Goal: Information Seeking & Learning: Learn about a topic

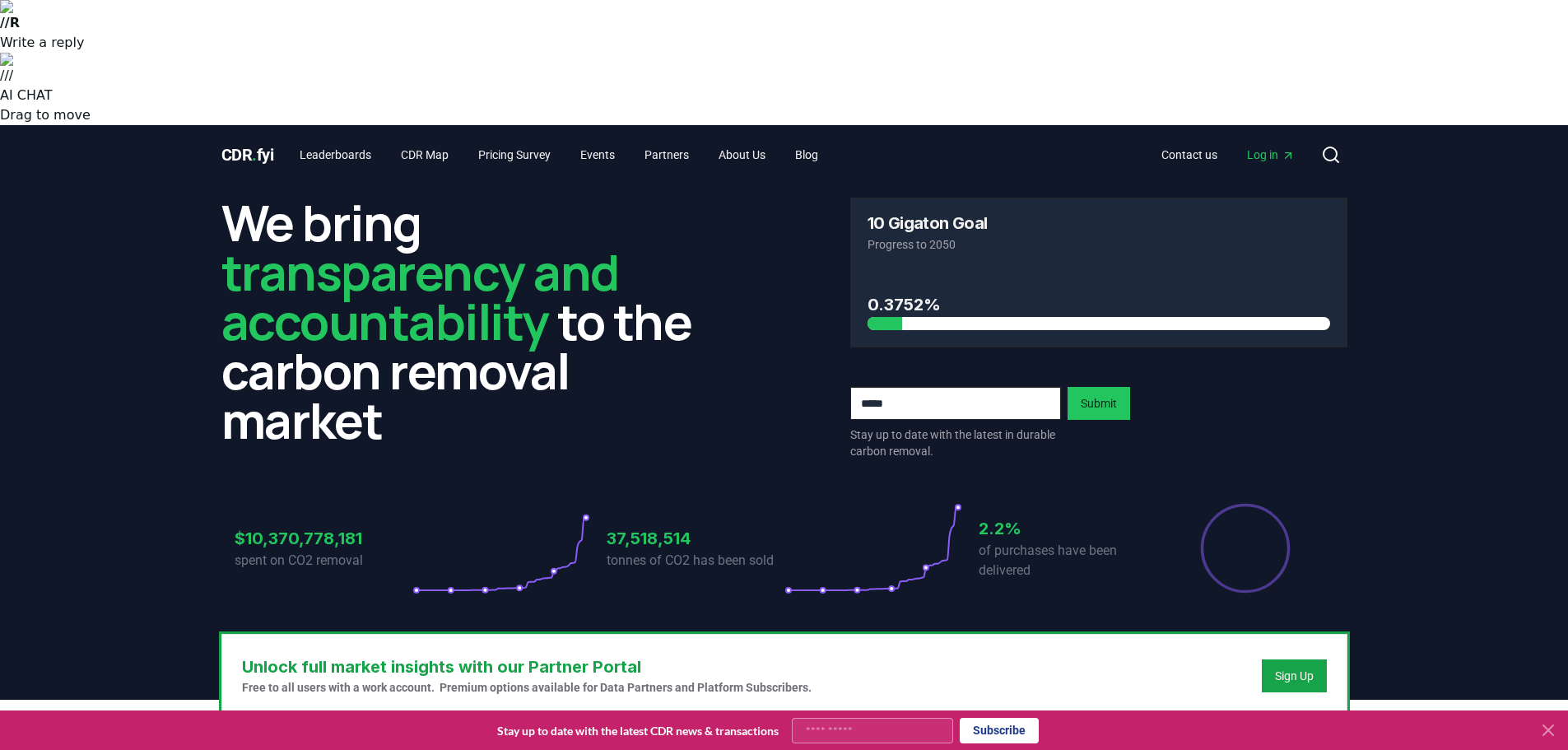
scroll to position [412, 0]
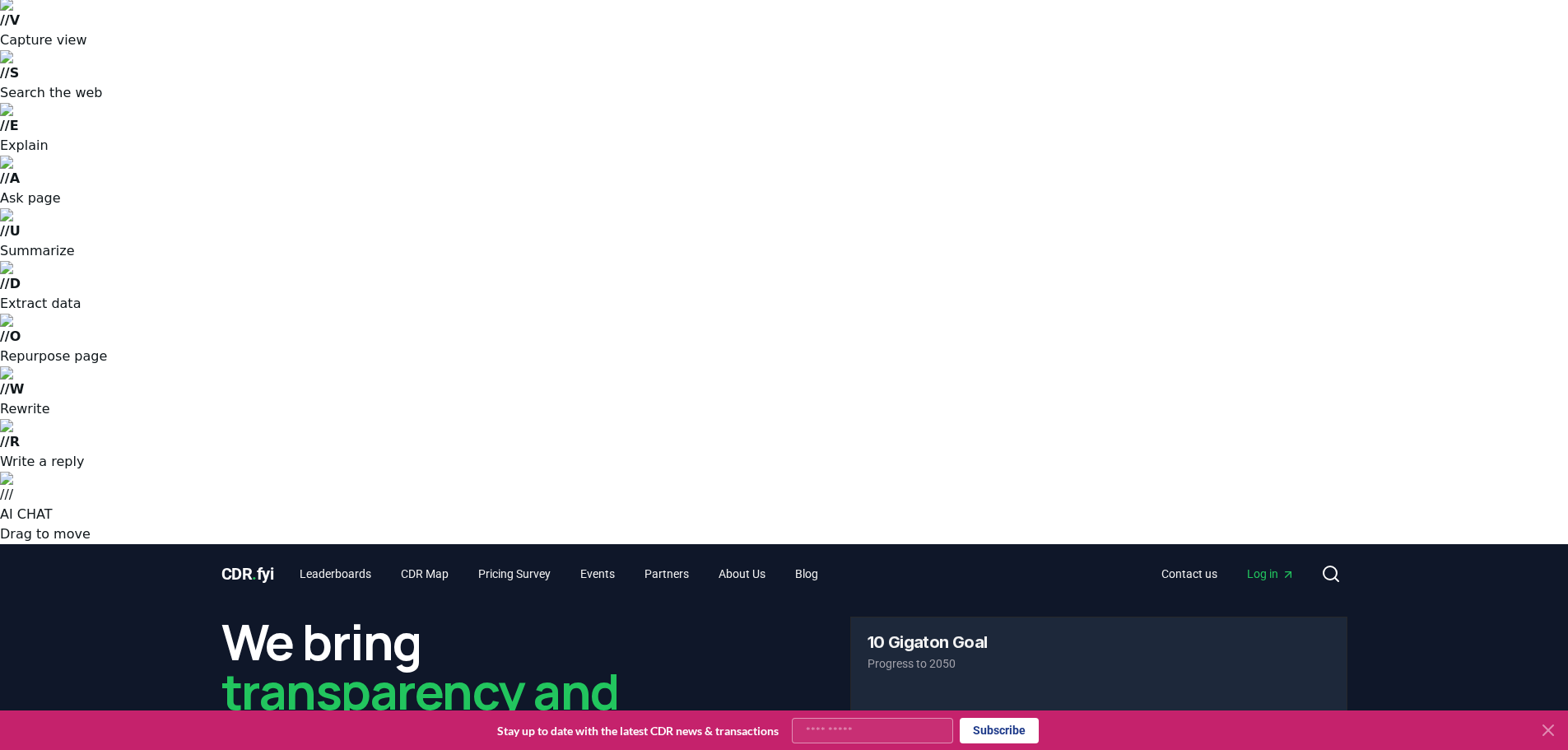
scroll to position [0, 0]
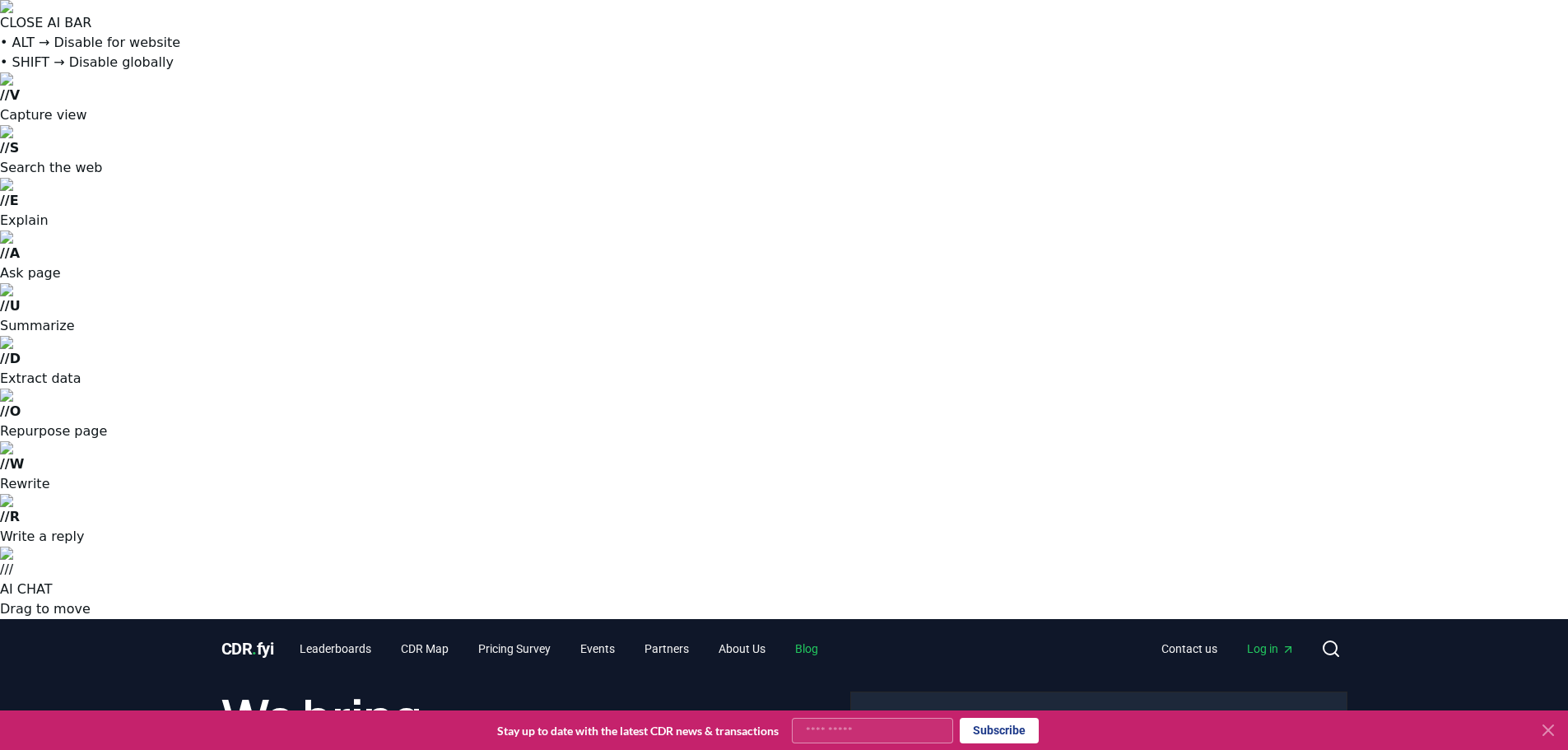
click at [826, 634] on link "Blog" at bounding box center [806, 648] width 50 height 29
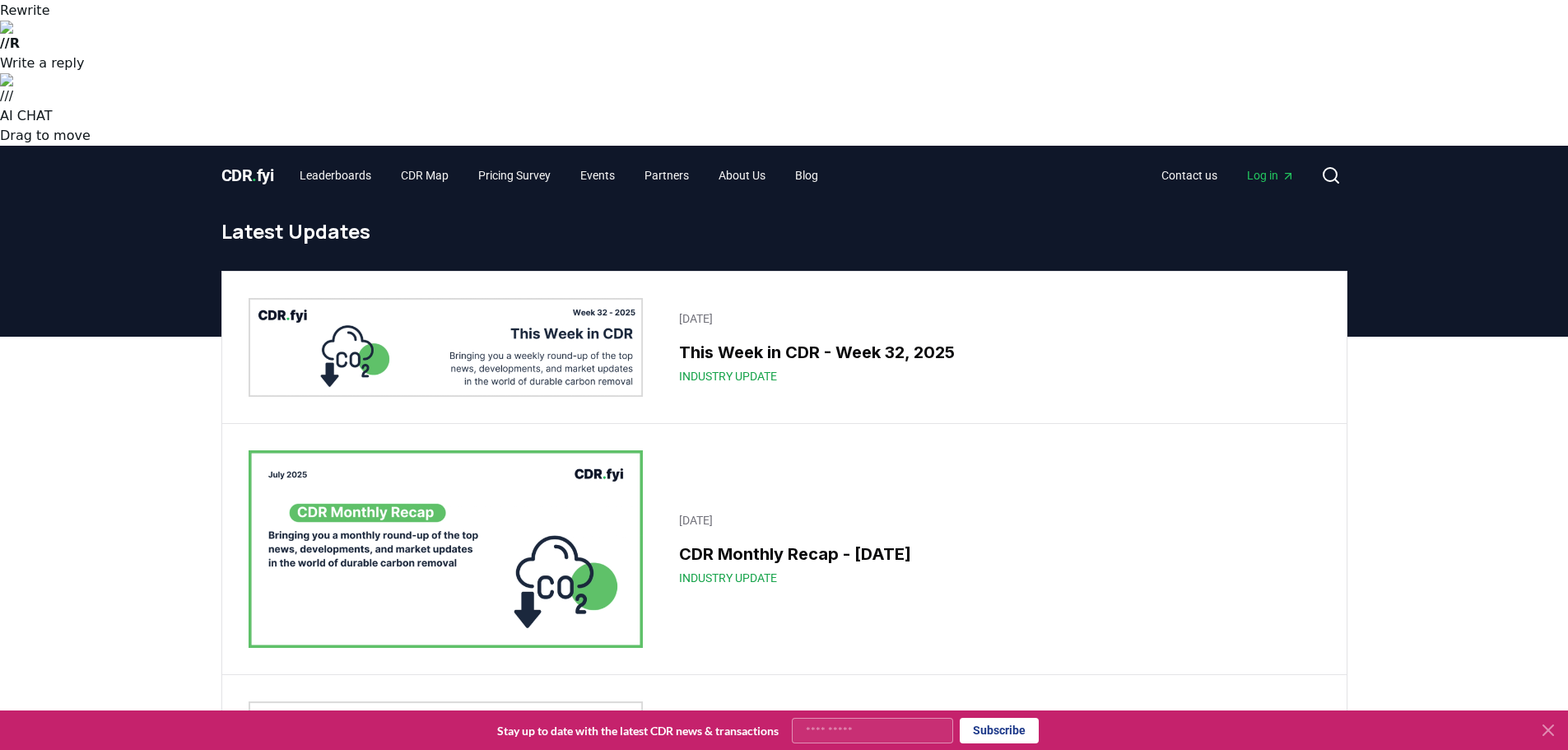
scroll to position [494, 0]
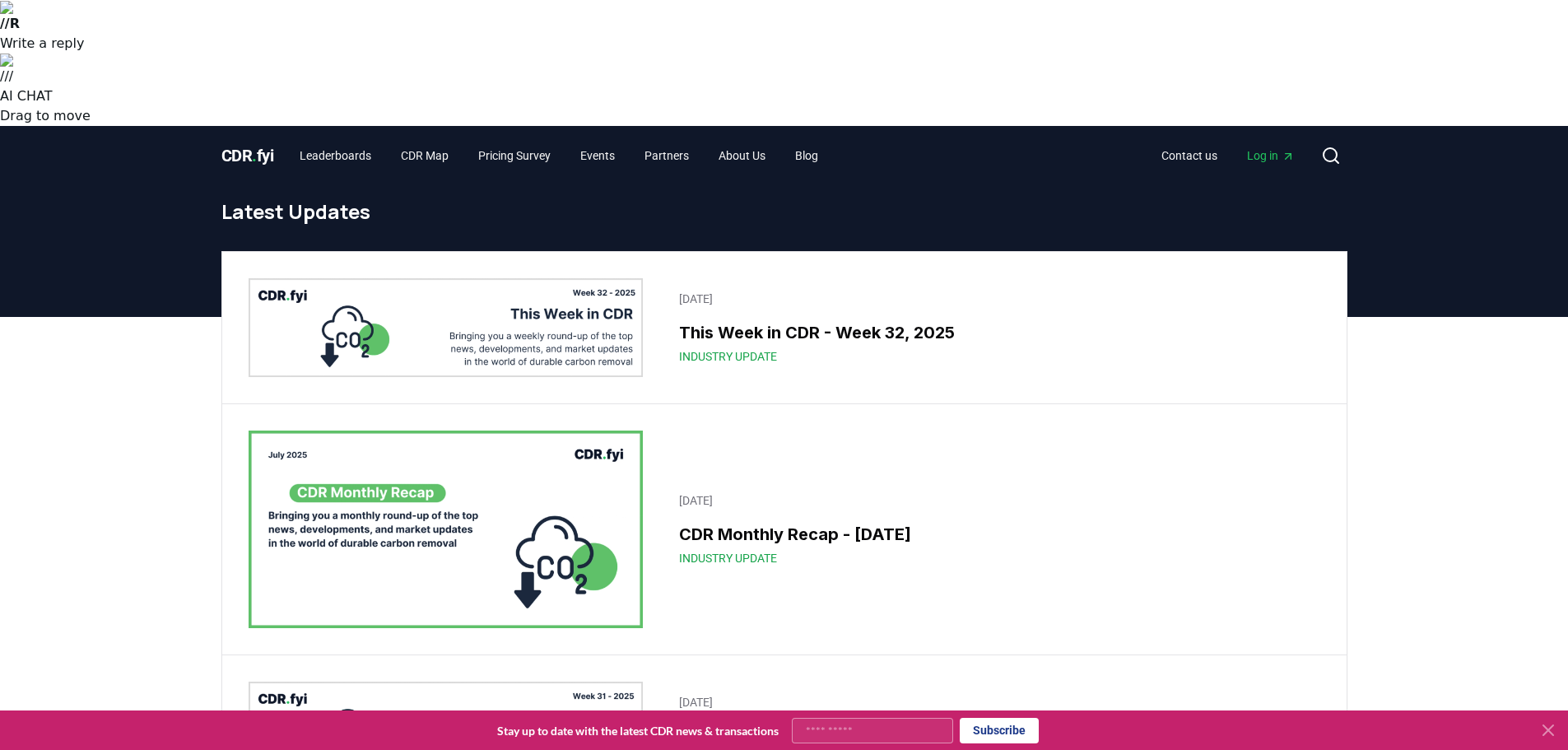
scroll to position [494, 0]
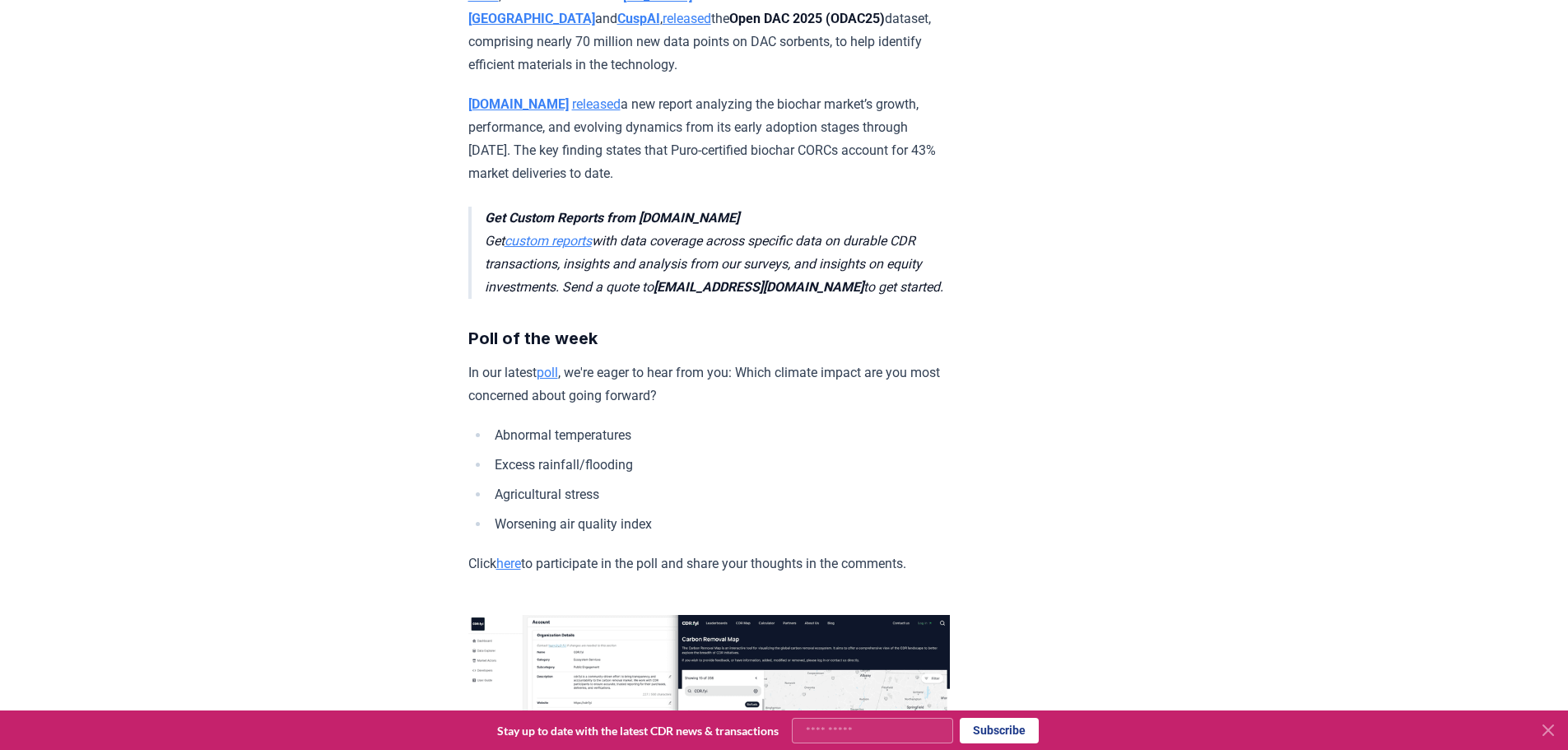
scroll to position [3952, 0]
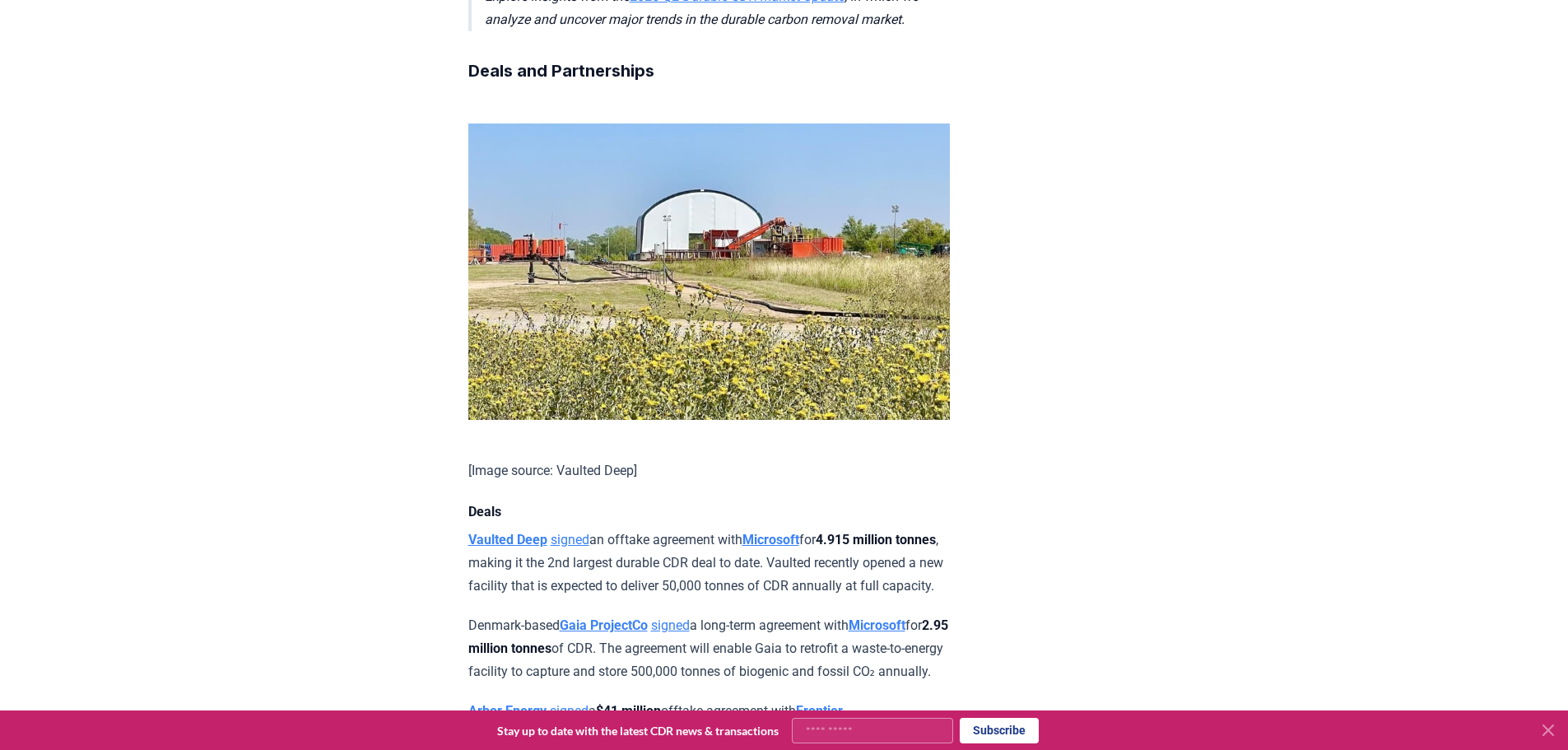
scroll to position [1482, 0]
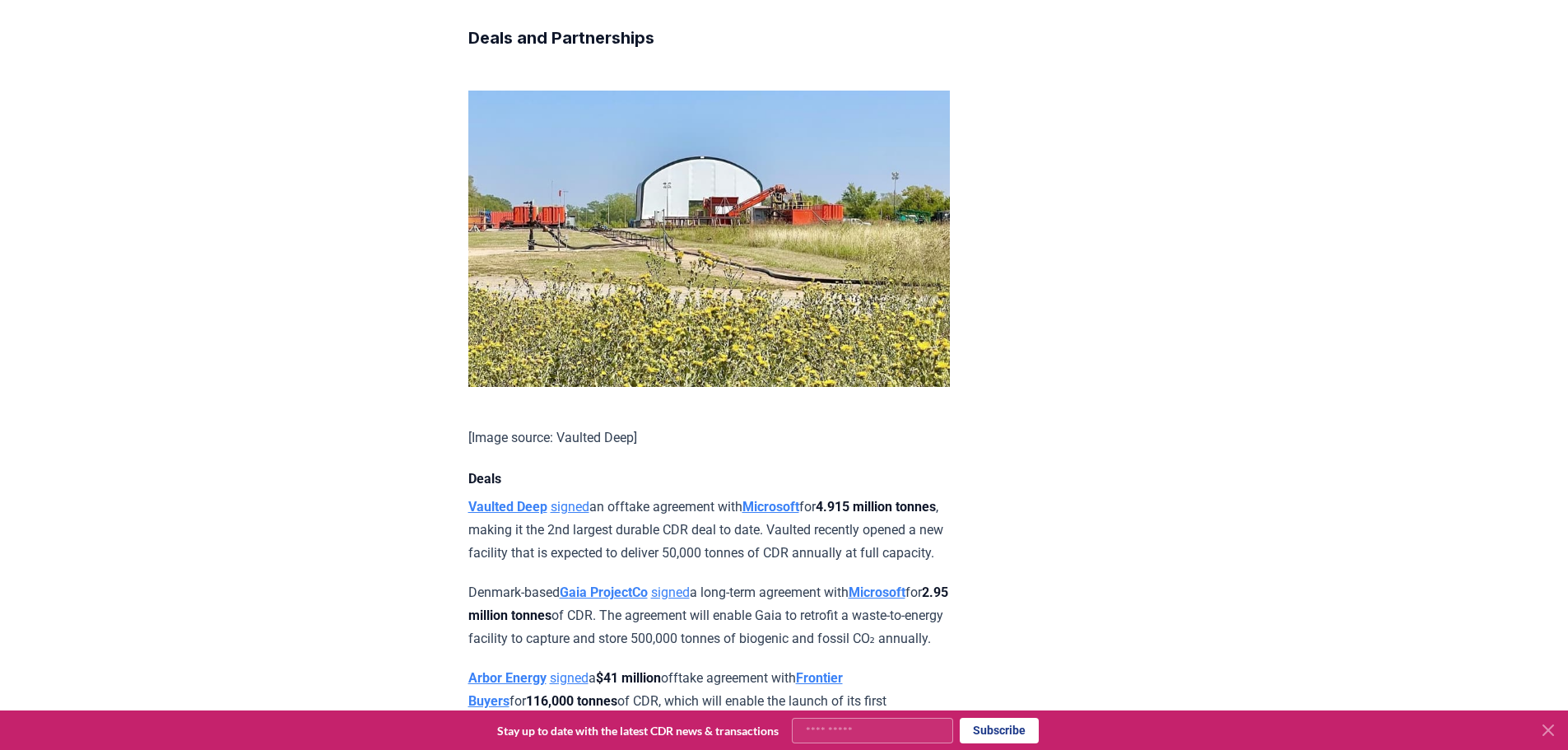
drag, startPoint x: 1326, startPoint y: 455, endPoint x: 1289, endPoint y: 455, distance: 37.0
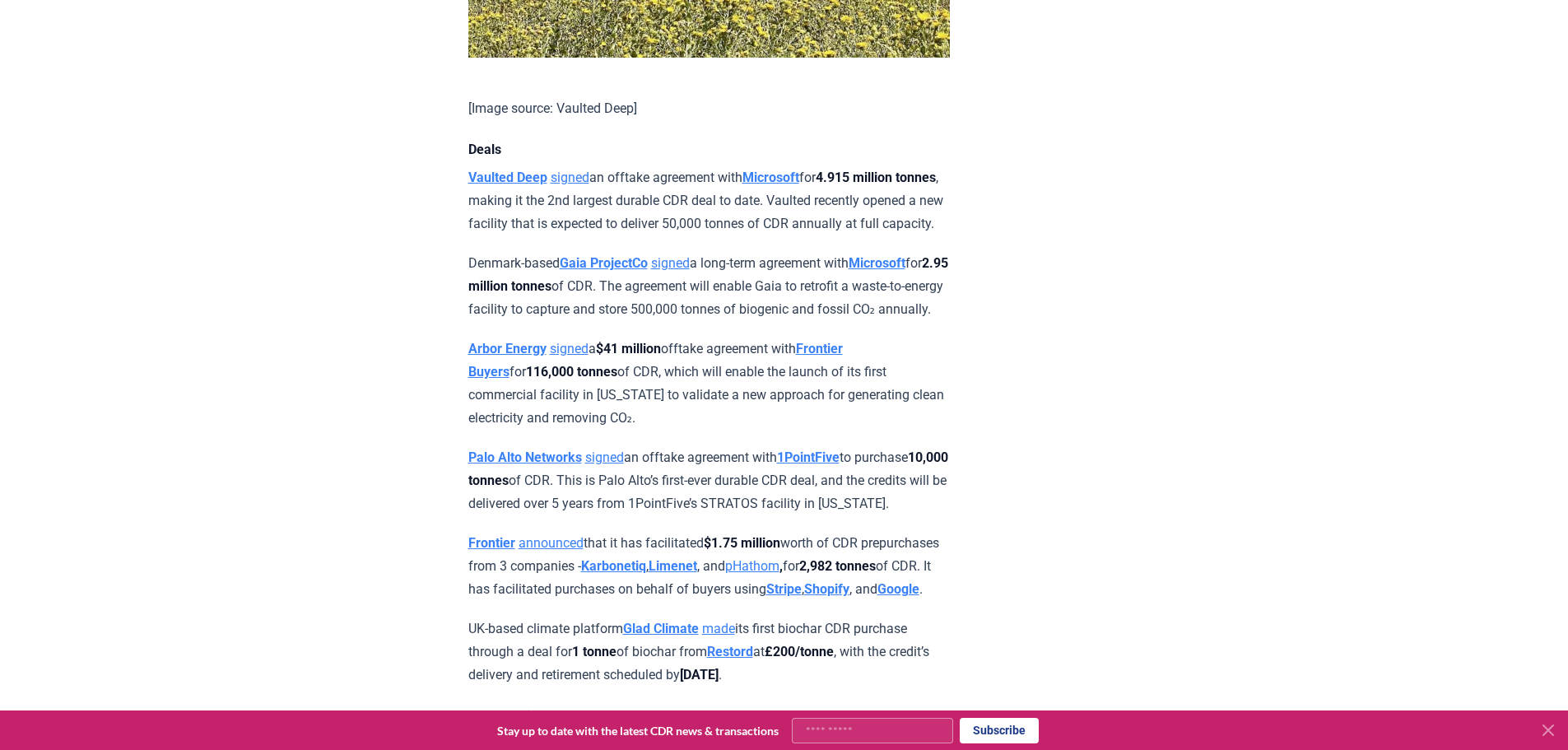
scroll to position [1894, 0]
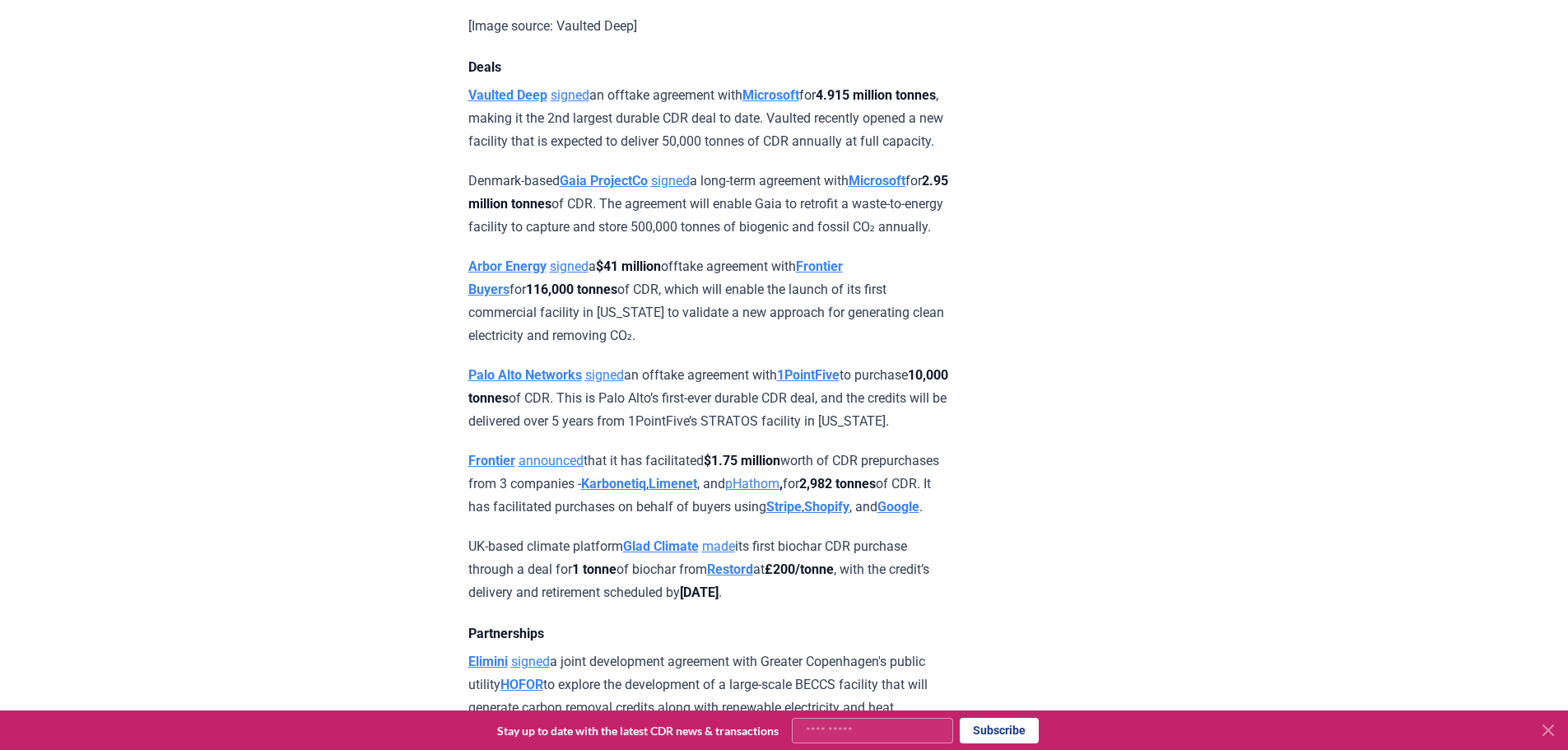
drag, startPoint x: 661, startPoint y: 490, endPoint x: 663, endPoint y: 572, distance: 82.0
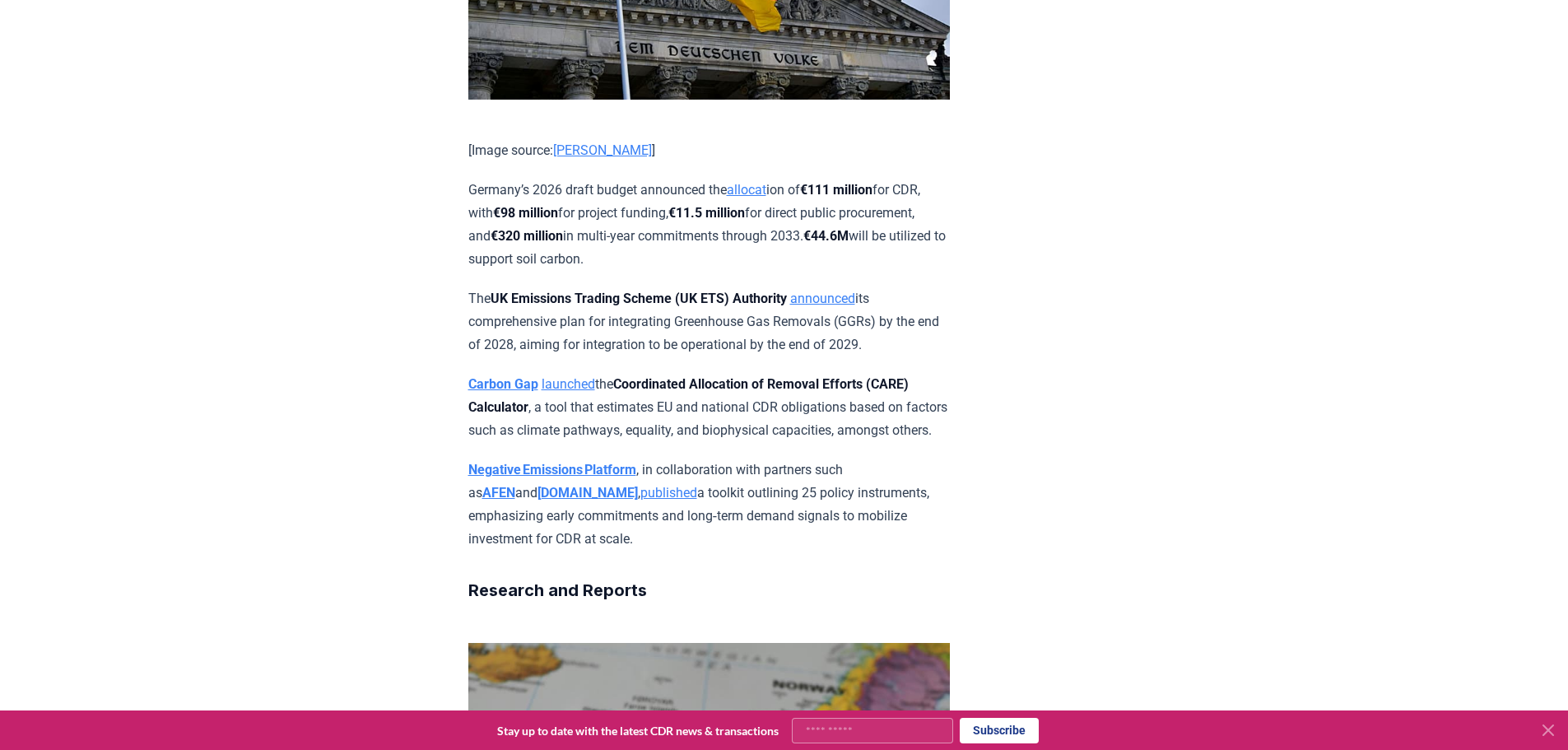
scroll to position [6423, 0]
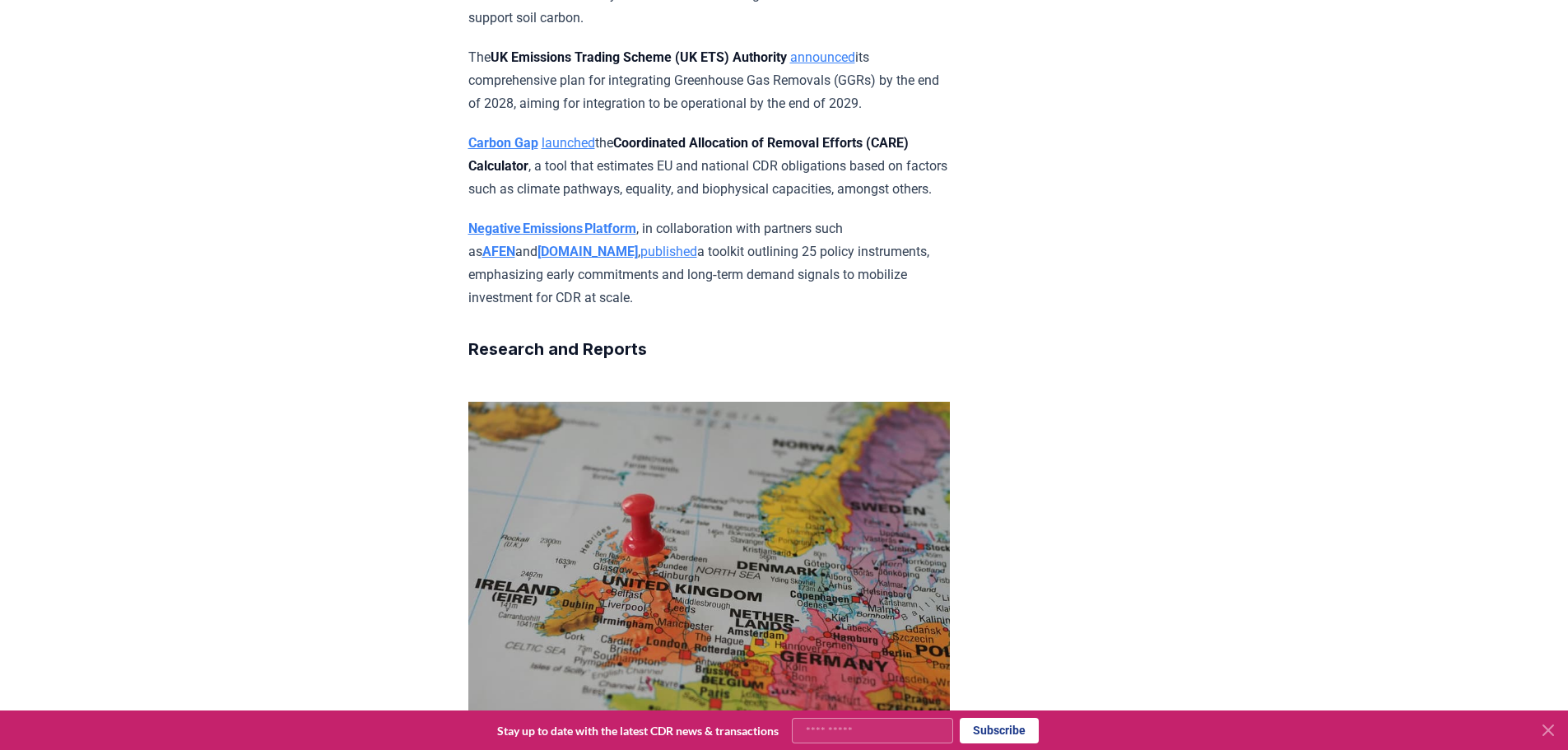
drag, startPoint x: 593, startPoint y: 527, endPoint x: 871, endPoint y: 564, distance: 280.5
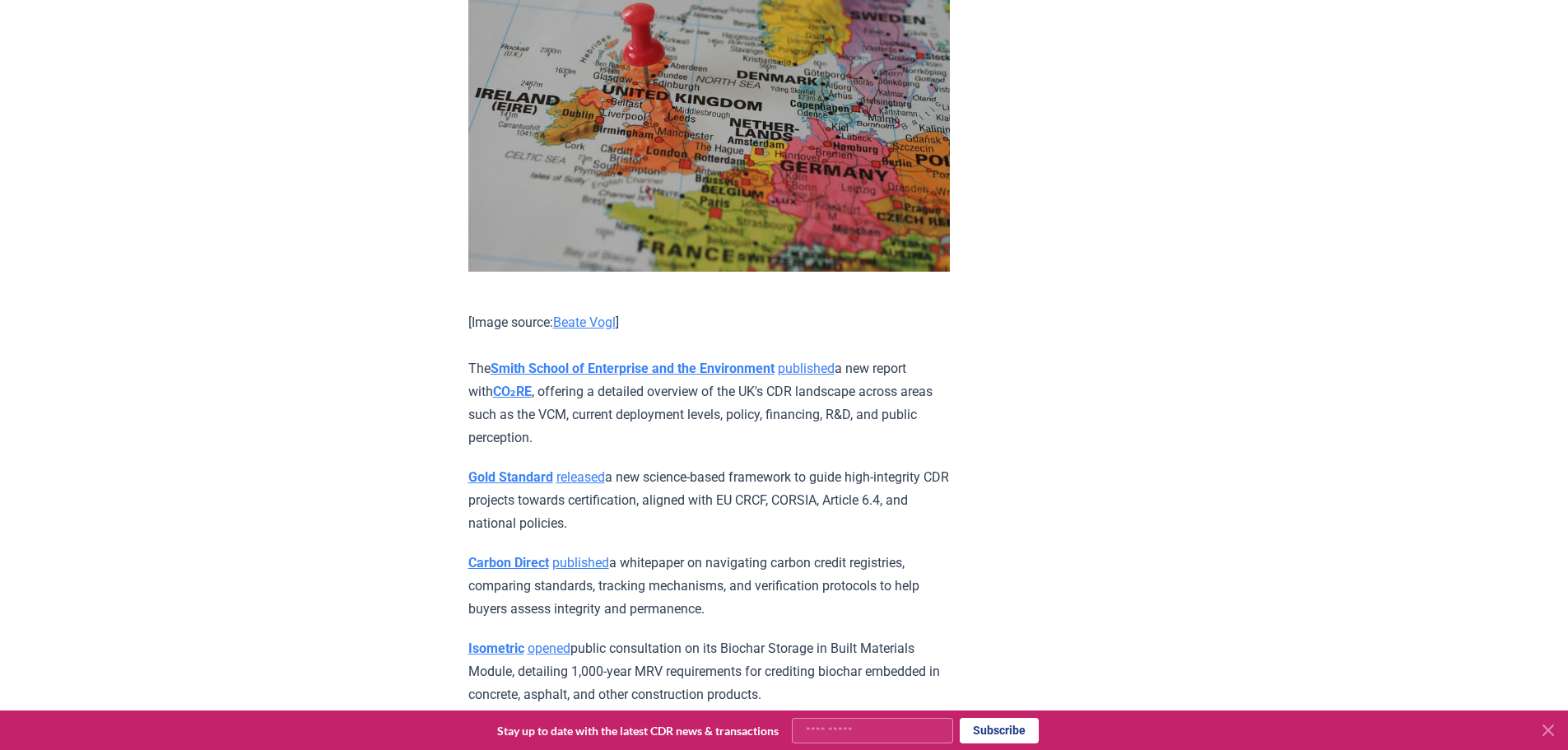
scroll to position [6917, 0]
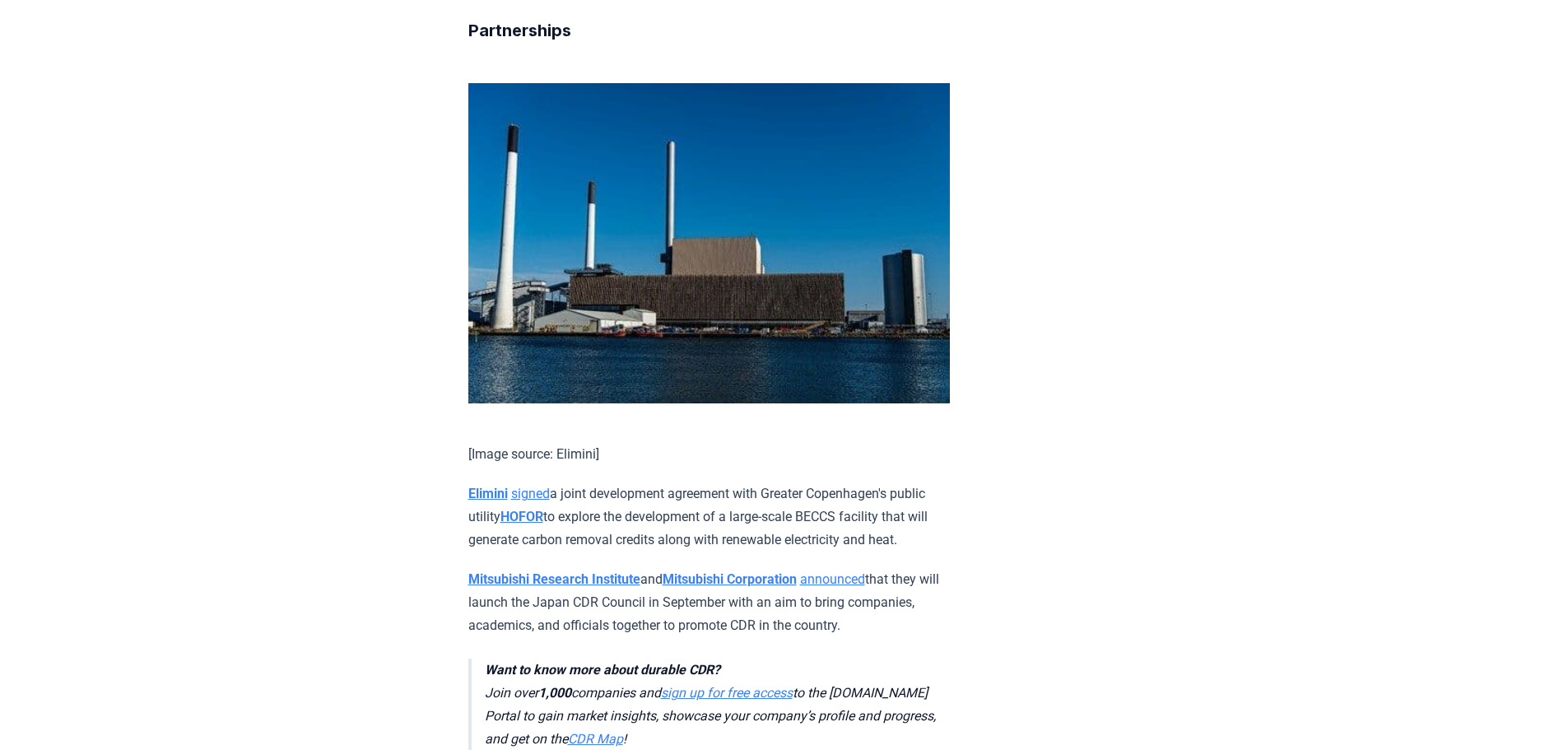
scroll to position [1811, 0]
